Goal: Task Accomplishment & Management: Manage account settings

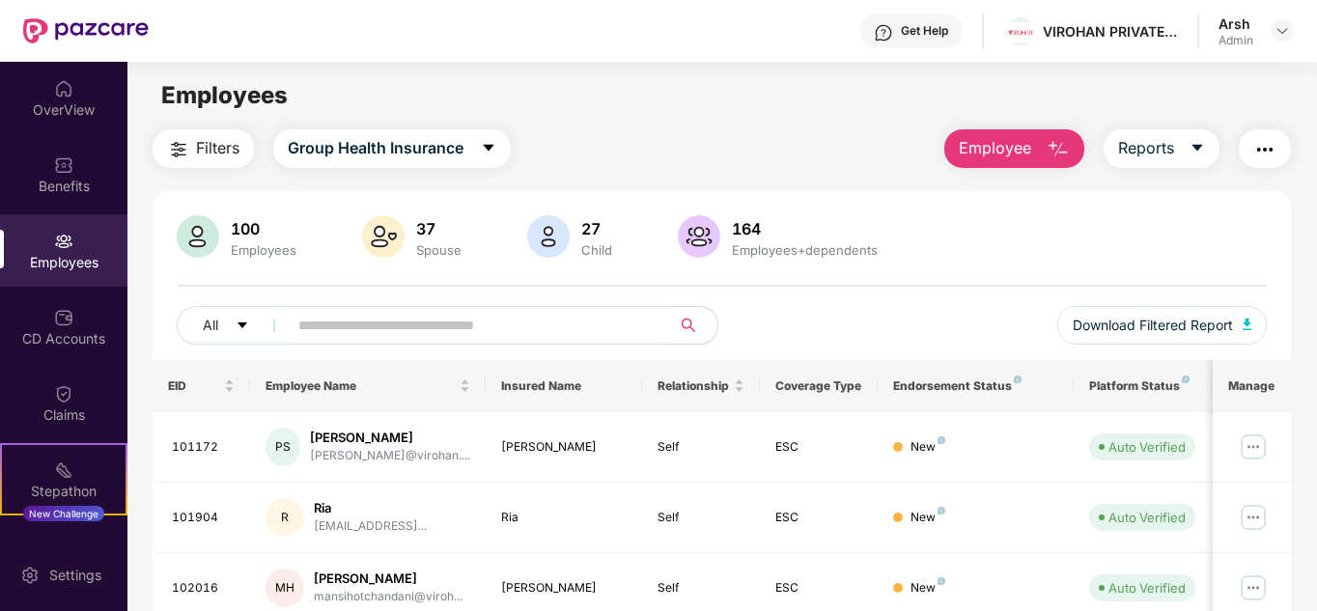
click at [983, 164] on button "Employee" at bounding box center [1014, 148] width 140 height 39
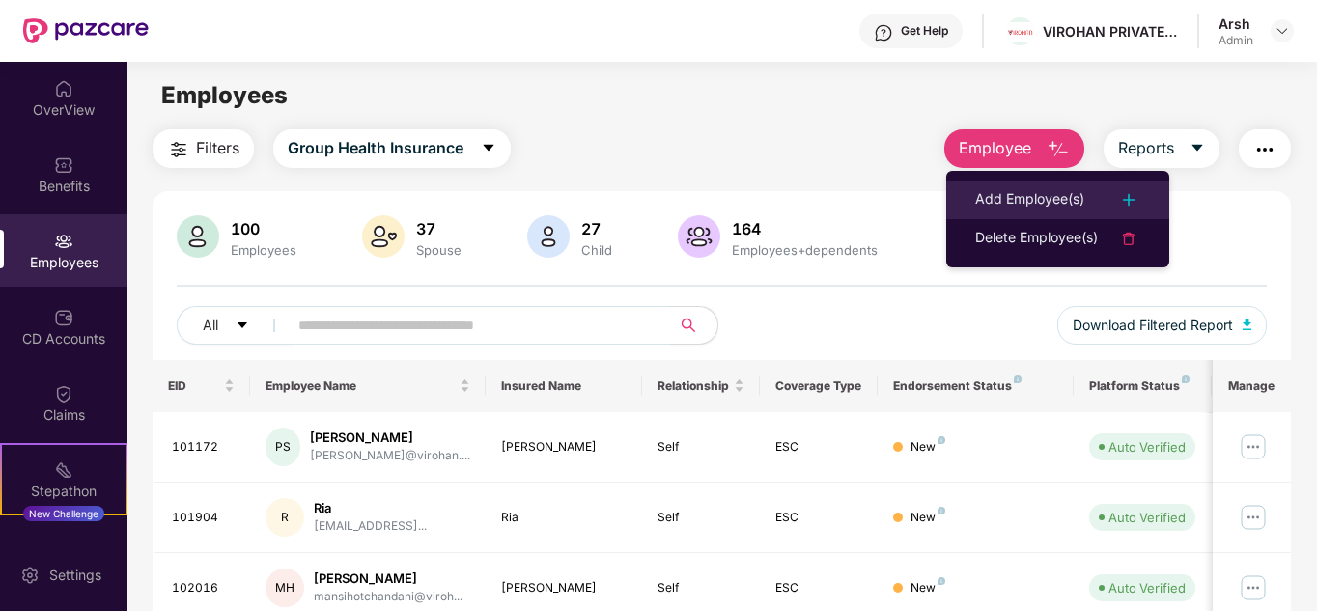
click at [999, 200] on div "Add Employee(s)" at bounding box center [1029, 199] width 109 height 23
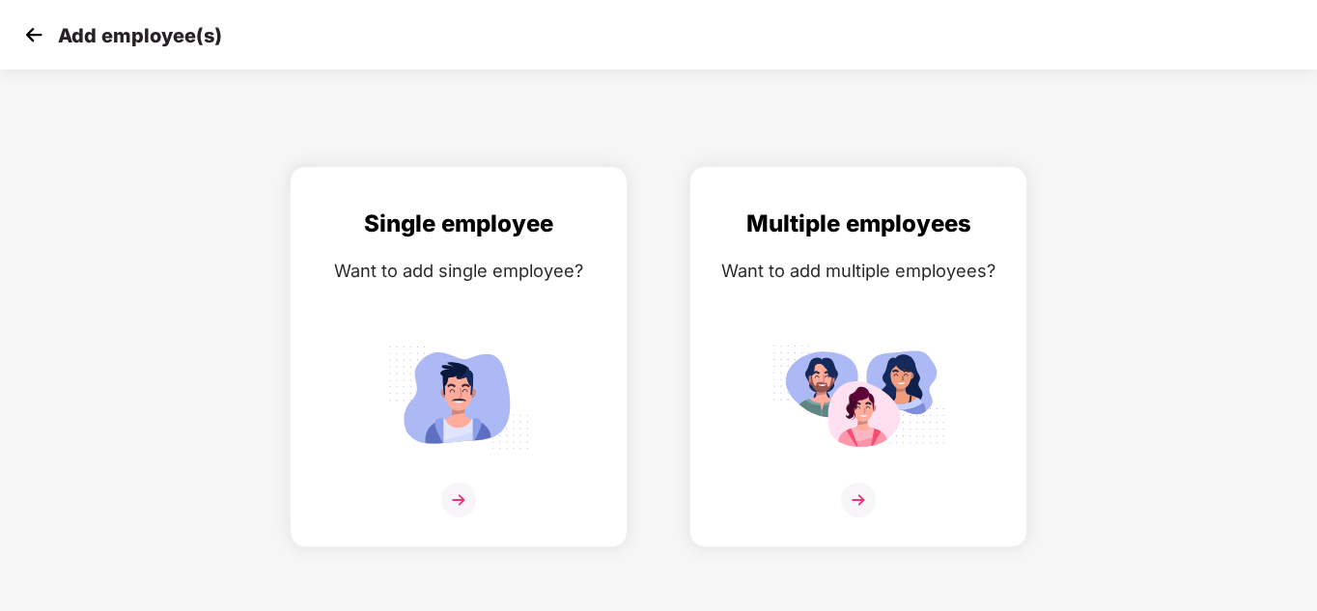
click at [29, 36] on img at bounding box center [33, 34] width 29 height 29
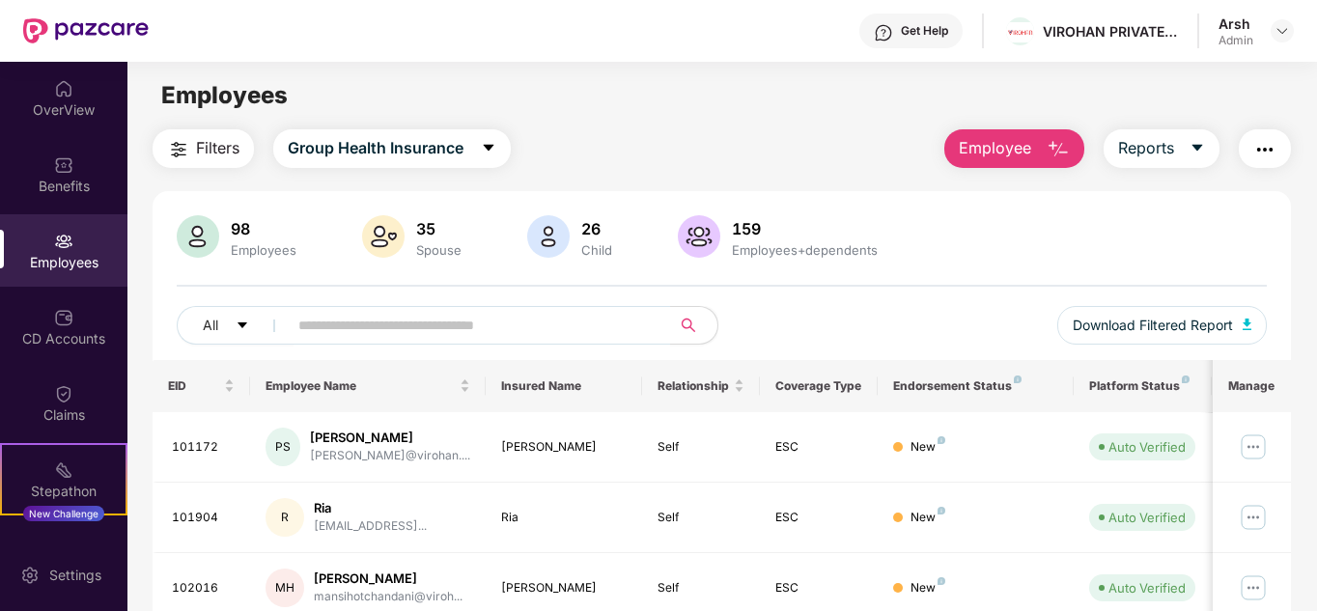
click at [63, 246] on img at bounding box center [63, 241] width 19 height 19
click at [342, 333] on input "text" at bounding box center [471, 325] width 347 height 29
paste input "******"
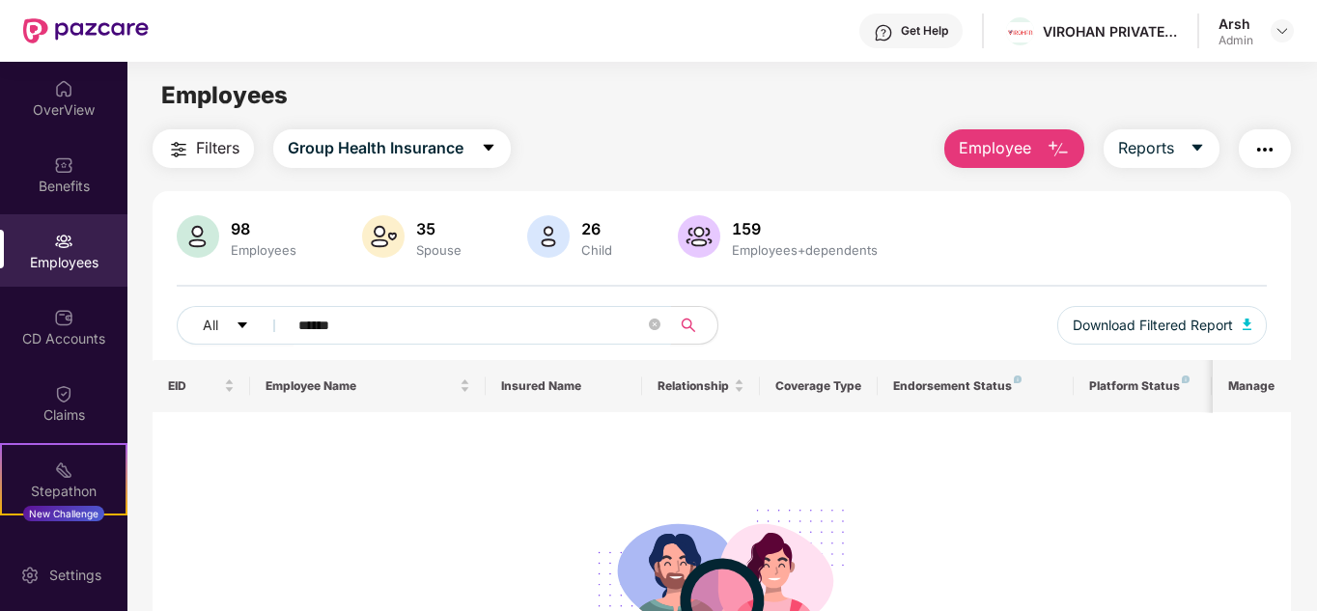
paste input "text"
paste input "*****"
type input "*"
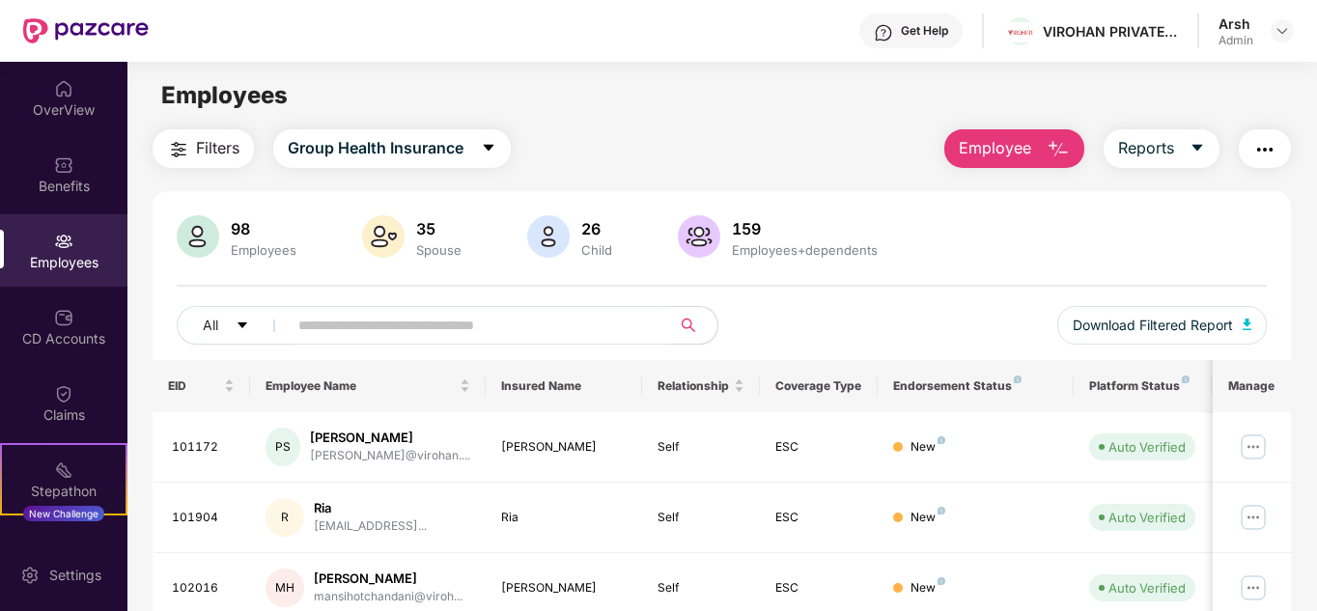
click at [191, 151] on button "Filters" at bounding box center [203, 148] width 101 height 39
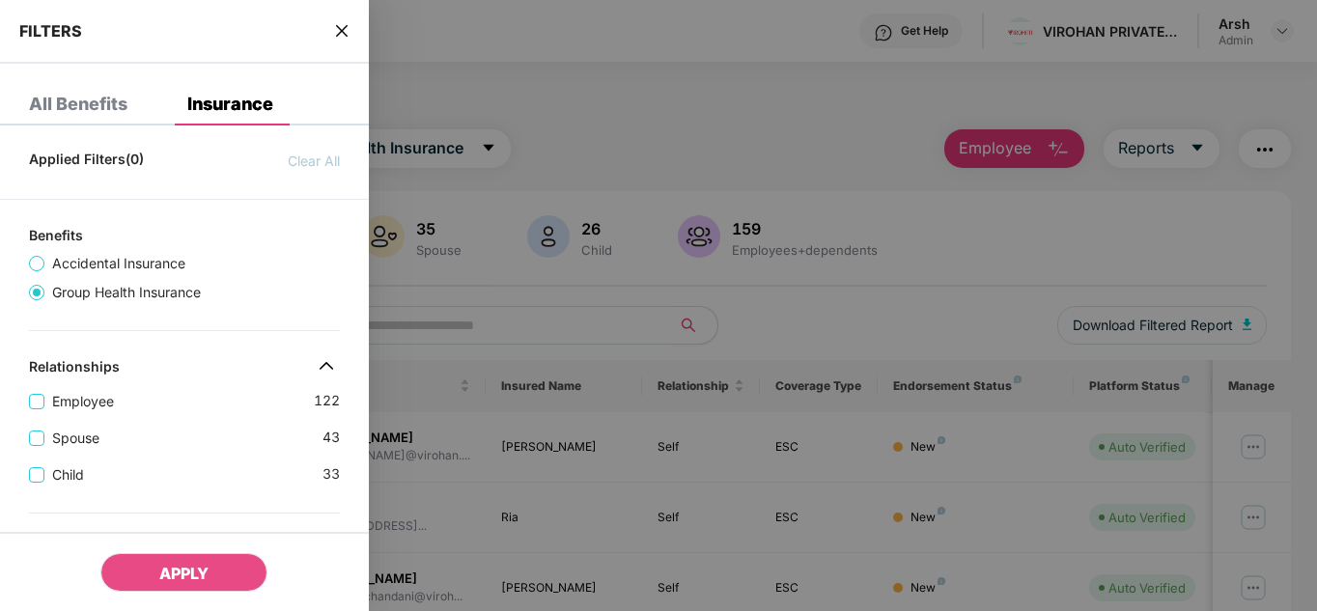
click at [476, 238] on div at bounding box center [658, 305] width 1317 height 611
click at [604, 277] on div at bounding box center [658, 305] width 1317 height 611
click at [348, 31] on icon "close" at bounding box center [341, 30] width 15 height 15
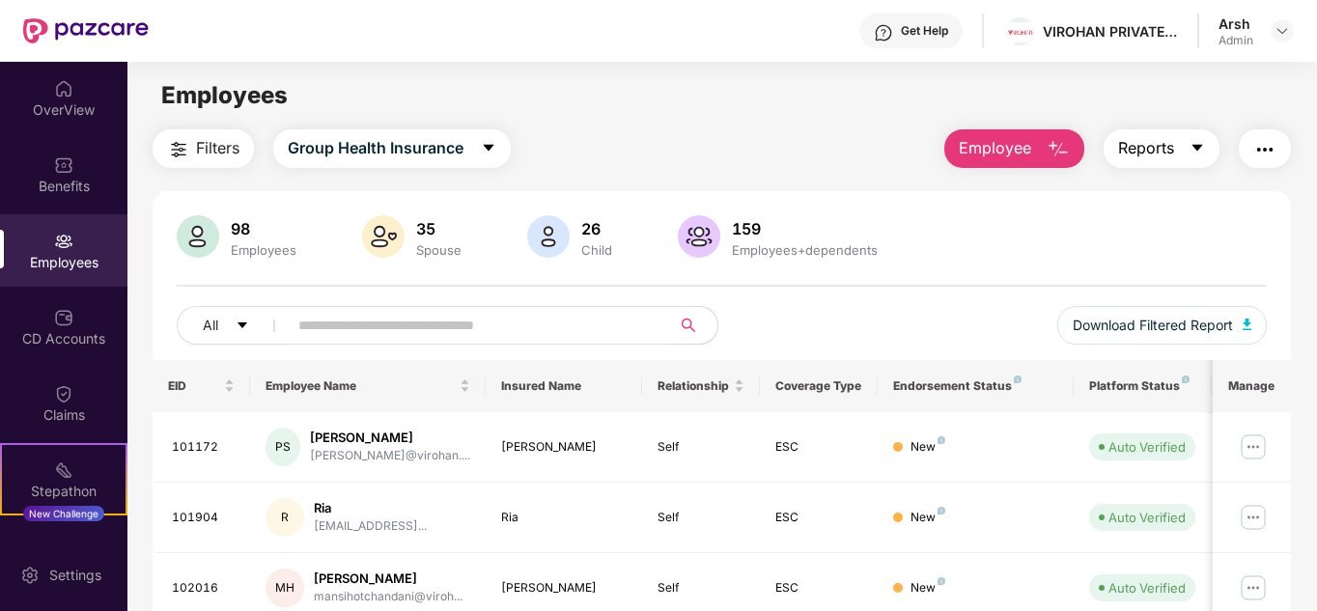
click at [1205, 144] on icon "caret-down" at bounding box center [1196, 147] width 15 height 15
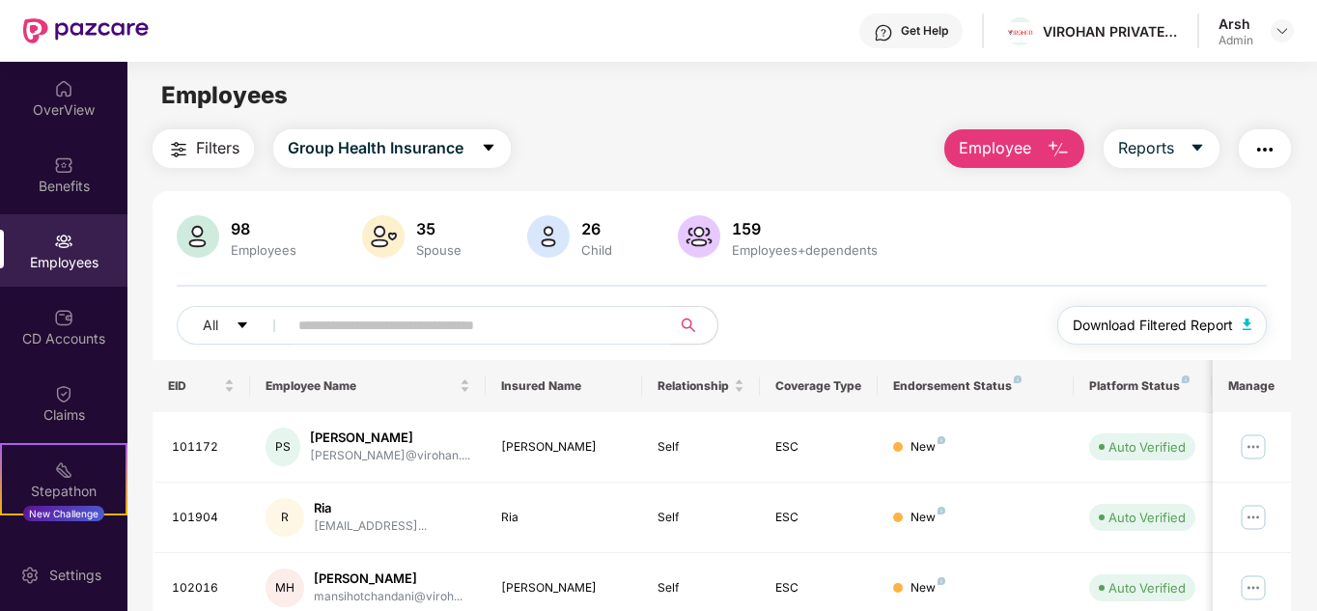
click at [1176, 324] on span "Download Filtered Report" at bounding box center [1153, 325] width 160 height 21
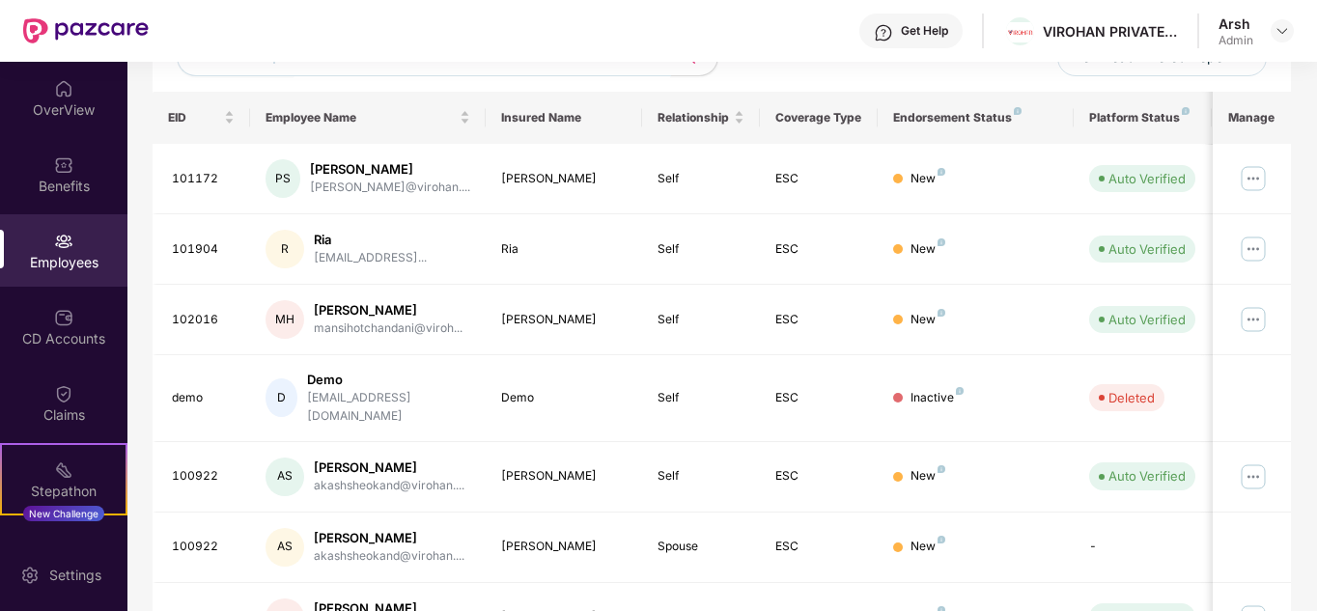
scroll to position [273, 0]
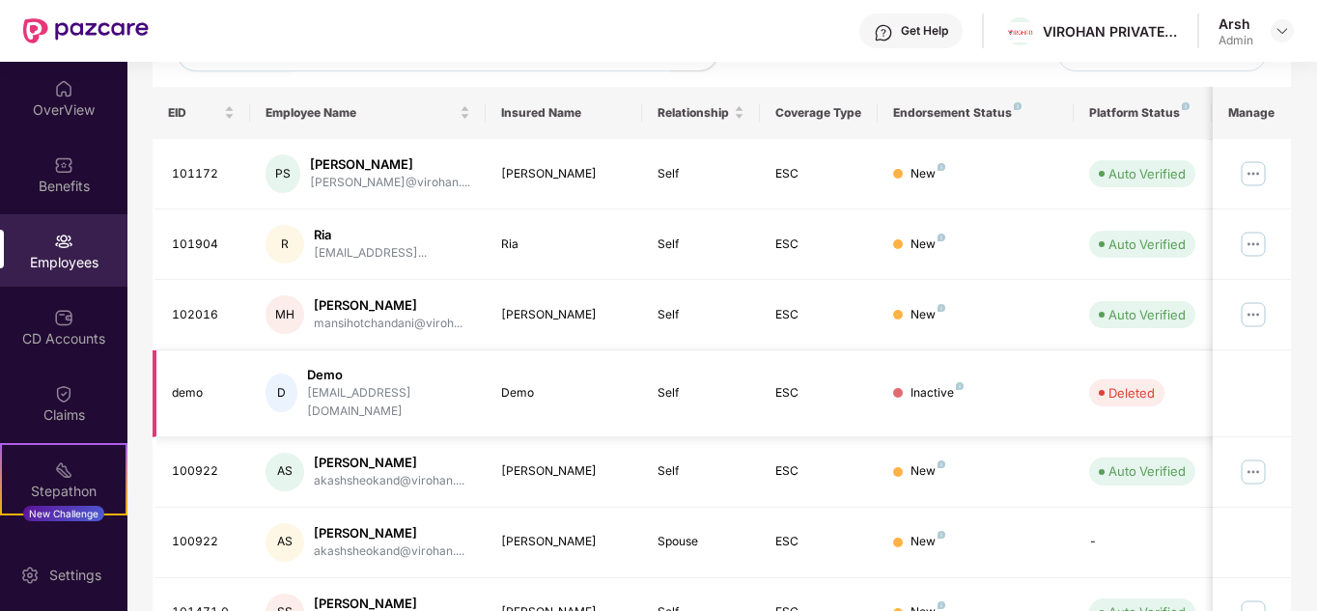
click at [528, 367] on td "Demo" at bounding box center [564, 393] width 157 height 87
